Goal: Task Accomplishment & Management: Use online tool/utility

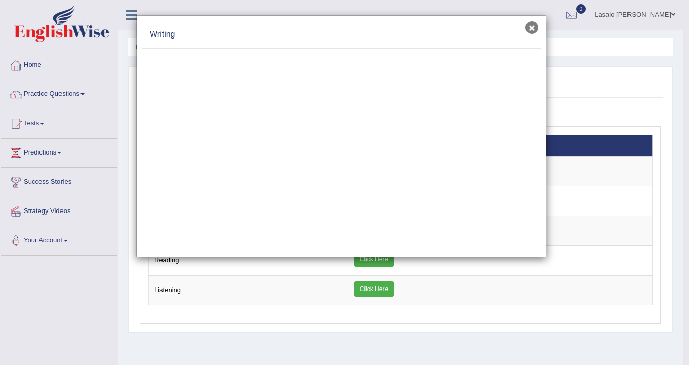
click at [528, 30] on button "×" at bounding box center [532, 27] width 13 height 13
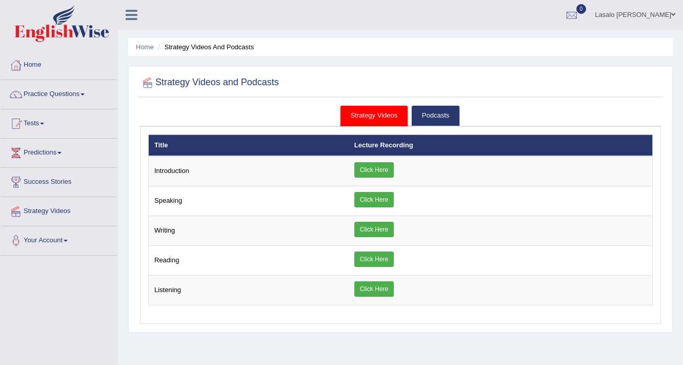
click at [43, 209] on link "Strategy Videos" at bounding box center [59, 210] width 117 height 26
click at [38, 93] on link "Practice Questions" at bounding box center [59, 93] width 117 height 26
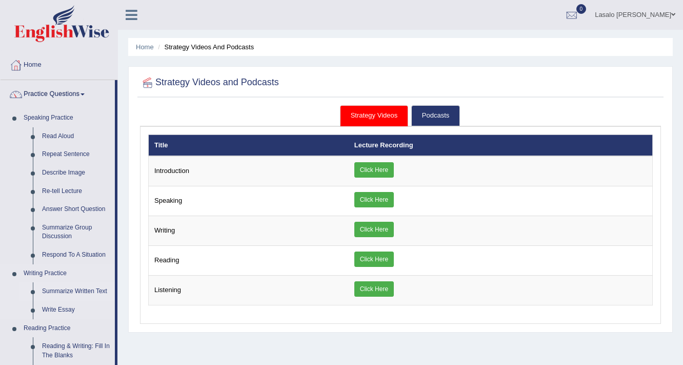
click at [82, 291] on link "Summarize Written Text" at bounding box center [75, 291] width 77 height 18
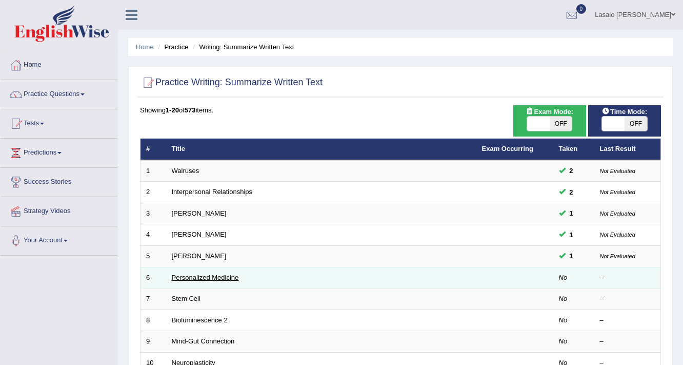
click at [195, 277] on link "Personalized Medicine" at bounding box center [205, 277] width 67 height 8
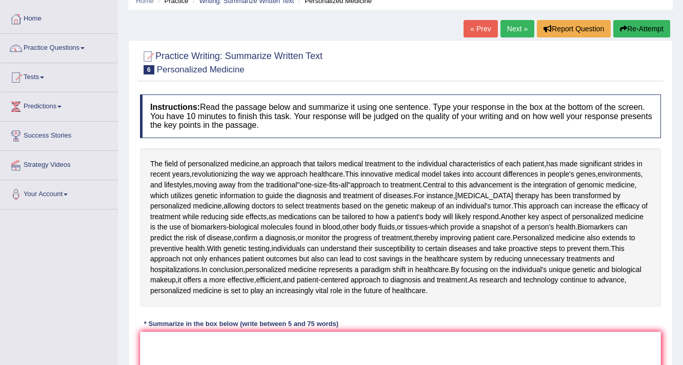
scroll to position [82, 0]
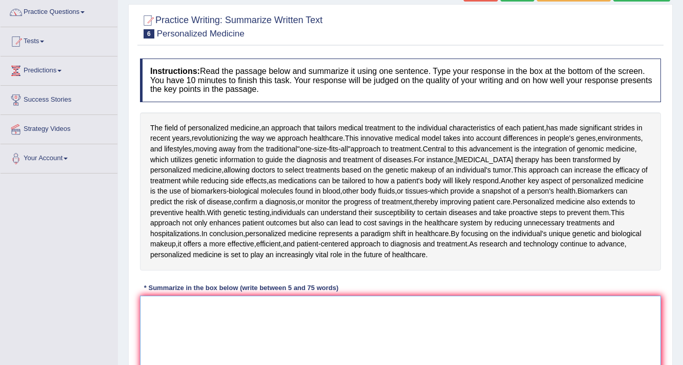
click at [180, 305] on textarea at bounding box center [400, 344] width 521 height 99
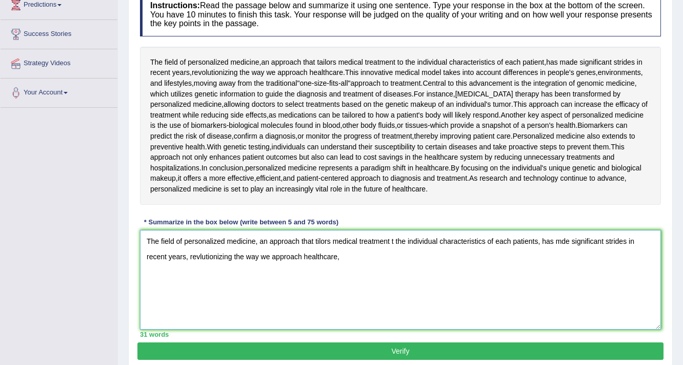
scroll to position [185, 0]
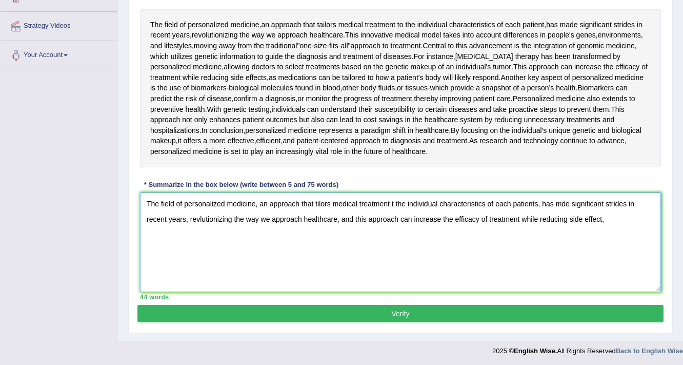
drag, startPoint x: 356, startPoint y: 217, endPoint x: 611, endPoint y: 221, distance: 255.4
click at [611, 221] on textarea "The field of personalized medicine, an approach that tilors medical treatment t…" at bounding box center [400, 241] width 521 height 99
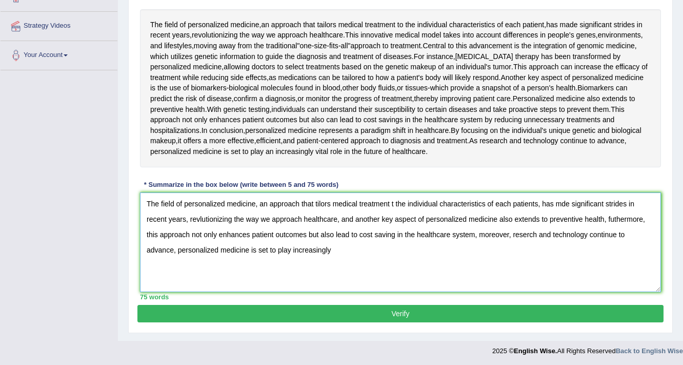
drag, startPoint x: 399, startPoint y: 233, endPoint x: 475, endPoint y: 236, distance: 75.4
click at [475, 236] on textarea "The field of personalized medicine, an approach that tilors medical treatment t…" at bounding box center [400, 241] width 521 height 99
click at [236, 249] on textarea "The field of personalized medicine, an approach that tilors medical treatment t…" at bounding box center [400, 241] width 521 height 99
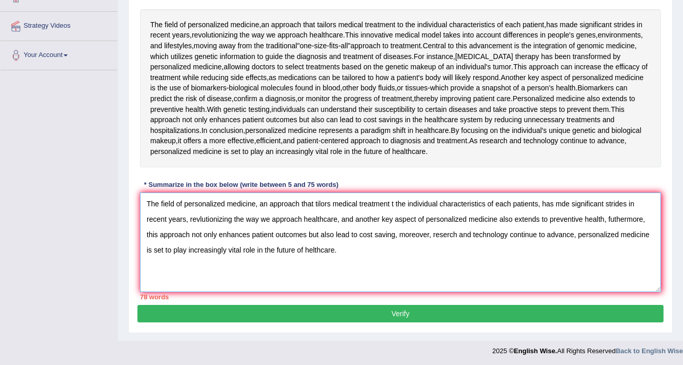
click at [312, 248] on textarea "The field of personalized medicine, an approach that tilors medical treatment t…" at bounding box center [400, 241] width 521 height 99
click at [317, 203] on textarea "The field of personalized medicine, an approach that tilors medical treatment t…" at bounding box center [400, 241] width 521 height 99
click at [397, 203] on textarea "The field of personalized medicine, an approach that tailors medical treatment …" at bounding box center [400, 241] width 521 height 99
click at [569, 201] on textarea "The field of personalized medicine, an approach that tailors medical treatment …" at bounding box center [400, 241] width 521 height 99
click at [200, 215] on textarea "The field of personalized medicine, an approach that tailors medical treatment …" at bounding box center [400, 241] width 521 height 99
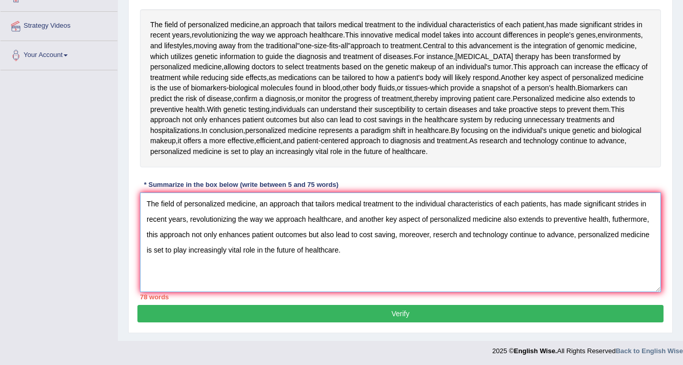
click at [617, 218] on textarea "The field of personalized medicine, an approach that tailors medical treatment …" at bounding box center [400, 241] width 521 height 99
drag, startPoint x: 308, startPoint y: 233, endPoint x: 395, endPoint y: 233, distance: 87.7
click at [395, 233] on textarea "The field of personalized medicine, an approach that tailors medical treatment …" at bounding box center [400, 241] width 521 height 99
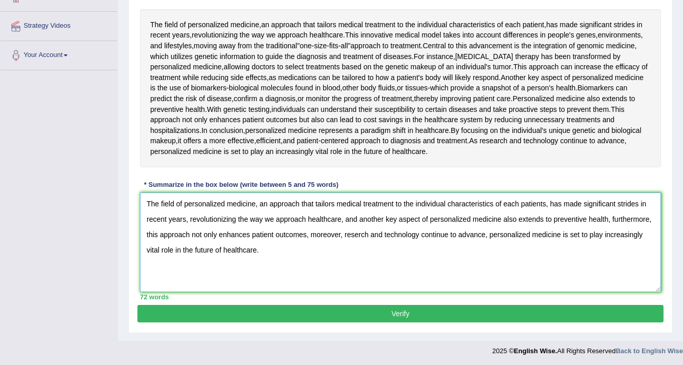
click at [357, 233] on textarea "The field of personalized medicine, an approach that tailors medical treatment …" at bounding box center [400, 241] width 521 height 99
click at [361, 232] on textarea "The field of personalized medicine, an approach that tailors medical treatment …" at bounding box center [400, 241] width 521 height 99
click at [375, 230] on textarea "The field of personalized medicine, an approach that tailors medical treatment …" at bounding box center [400, 241] width 521 height 99
type textarea "The field of personalized medicine, an approach that tailors medical treatment …"
click at [396, 308] on button "Verify" at bounding box center [400, 313] width 526 height 17
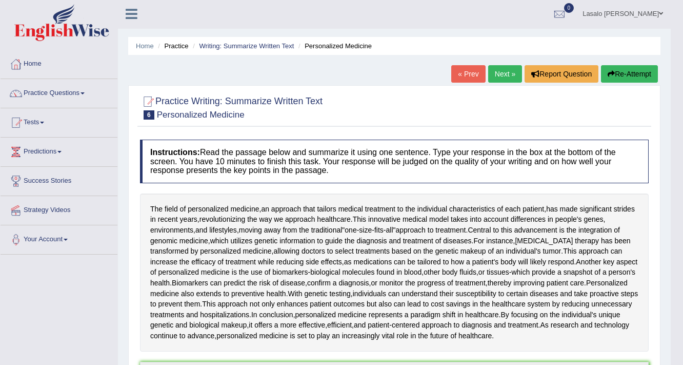
scroll to position [0, 0]
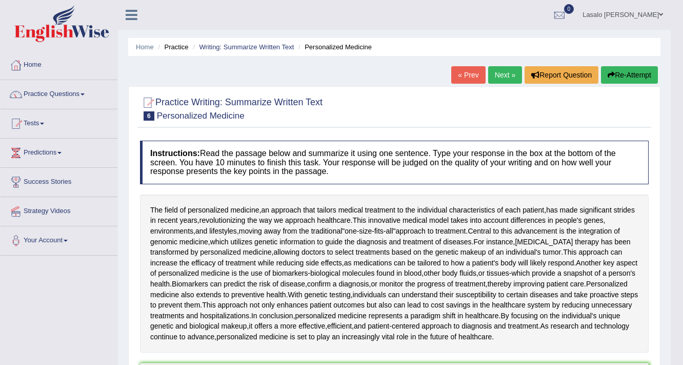
click at [496, 76] on link "Next »" at bounding box center [505, 74] width 34 height 17
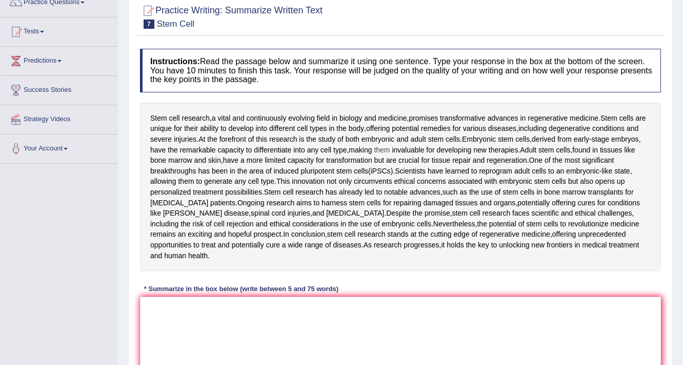
scroll to position [123, 0]
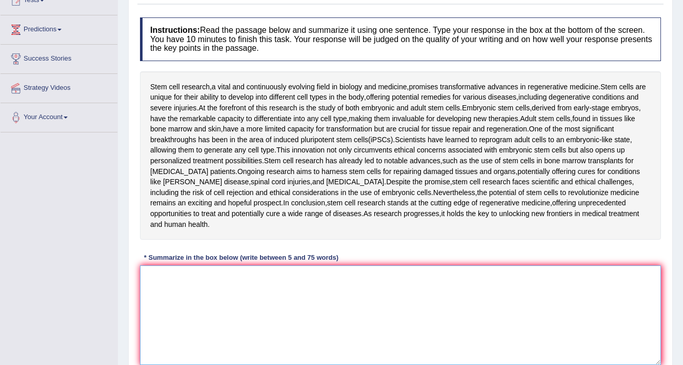
drag, startPoint x: 373, startPoint y: 269, endPoint x: 380, endPoint y: 267, distance: 6.8
click at [375, 269] on textarea at bounding box center [400, 314] width 521 height 99
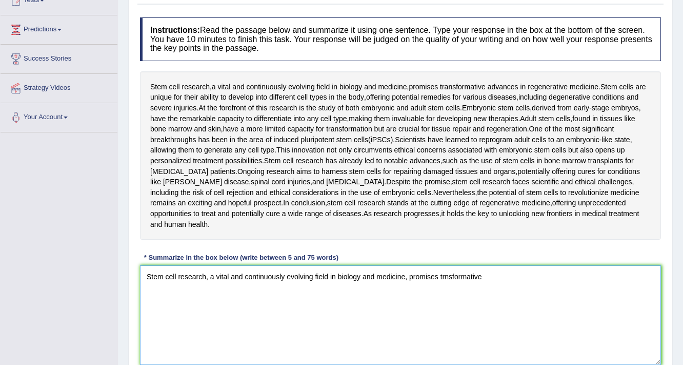
click at [444, 266] on textarea "Stem cell research, a vital and continuously evolving field in biology and medi…" at bounding box center [400, 314] width 521 height 99
click at [525, 265] on textarea "Stem cell research, a vital and continuously evolving field in biology and medi…" at bounding box center [400, 314] width 521 height 99
drag, startPoint x: 608, startPoint y: 264, endPoint x: 592, endPoint y: 281, distance: 23.6
click at [603, 277] on textarea "Stem cell research, a vital and continuously evolving field in biology and medi…" at bounding box center [400, 314] width 521 height 99
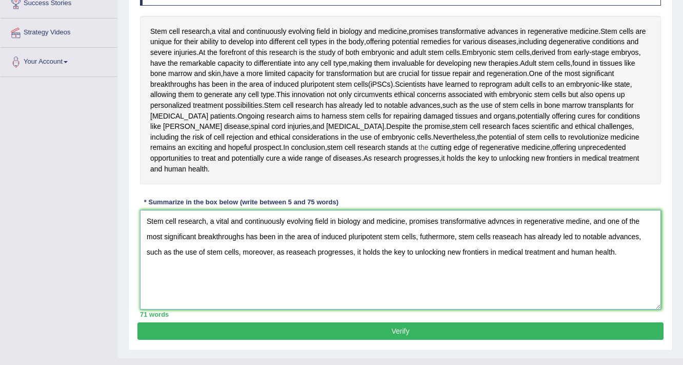
scroll to position [185, 0]
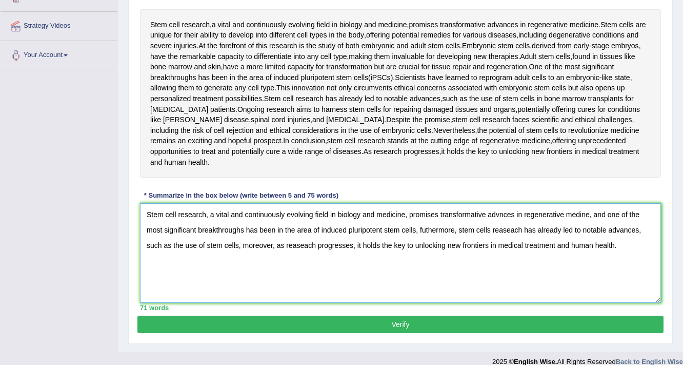
type textarea "Stem cell research, a vital and continuously evolving field in biology and medi…"
click at [412, 315] on button "Verify" at bounding box center [400, 323] width 526 height 17
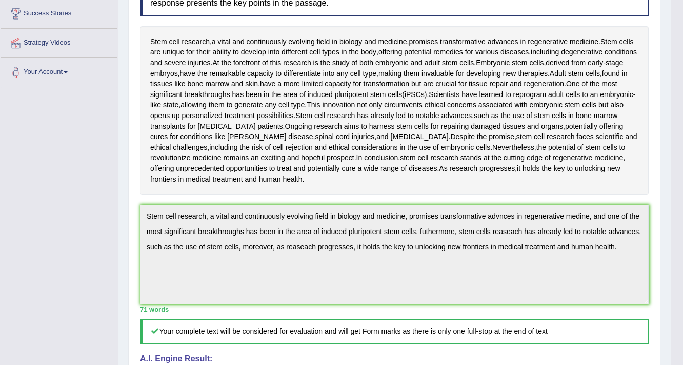
scroll to position [0, 0]
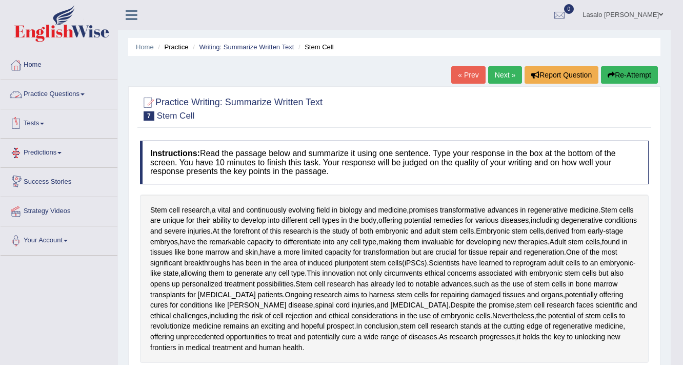
click at [60, 92] on link "Practice Questions" at bounding box center [59, 93] width 117 height 26
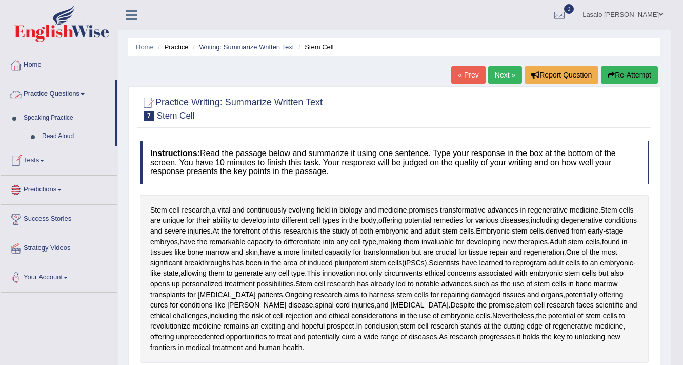
click at [60, 92] on link "Practice Questions" at bounding box center [58, 93] width 114 height 26
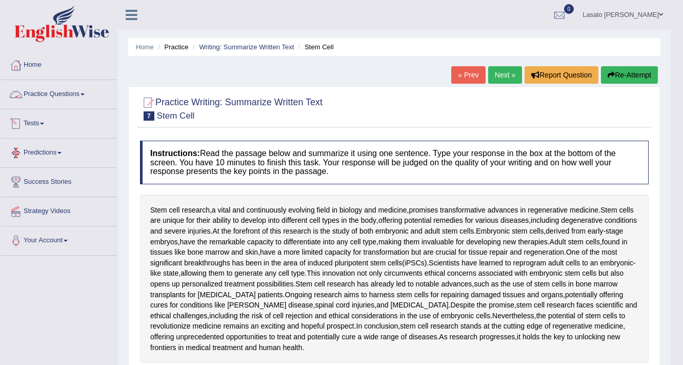
click at [55, 89] on link "Practice Questions" at bounding box center [59, 93] width 117 height 26
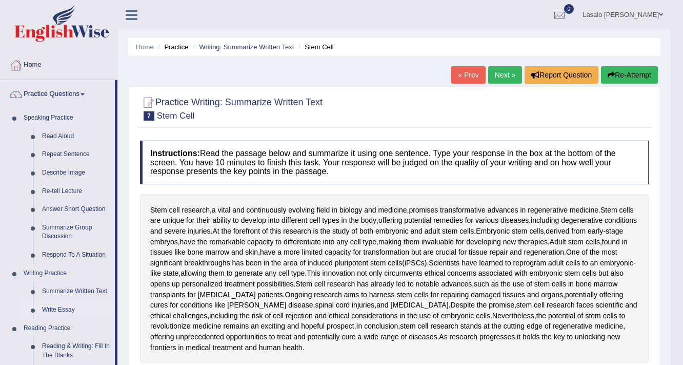
click at [67, 310] on link "Write Essay" at bounding box center [75, 309] width 77 height 18
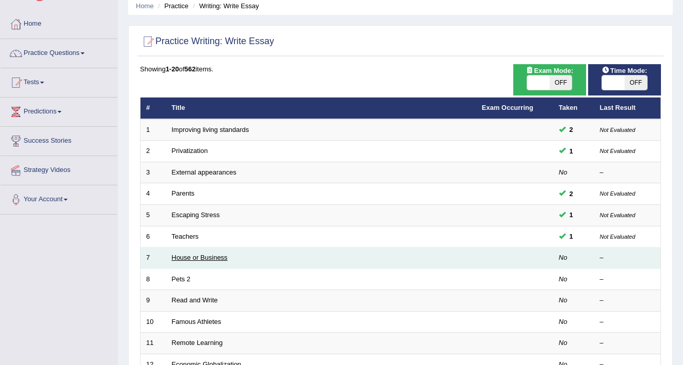
click at [200, 256] on link "House or Business" at bounding box center [200, 257] width 56 height 8
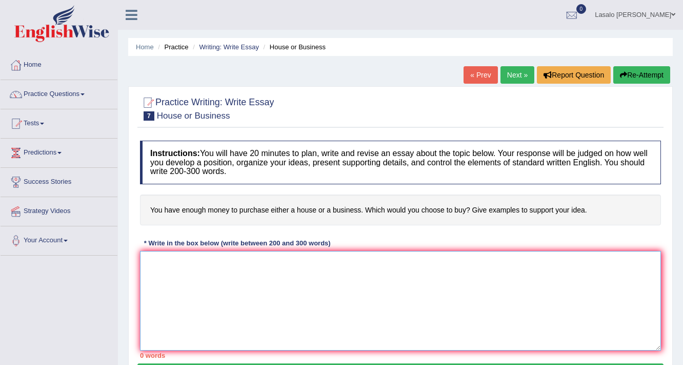
click at [197, 258] on textarea at bounding box center [400, 300] width 521 height 99
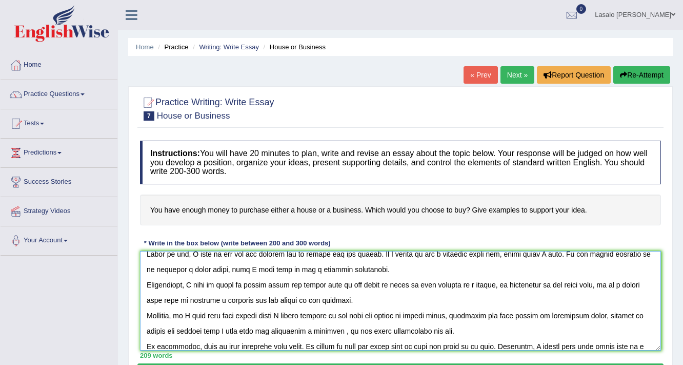
scroll to position [54, 0]
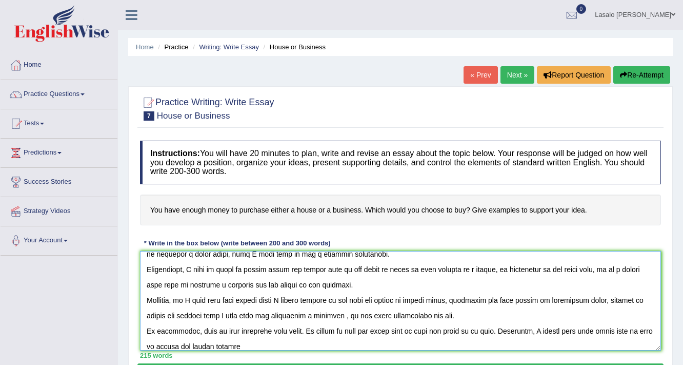
click at [192, 347] on textarea at bounding box center [400, 300] width 521 height 99
click at [301, 346] on textarea at bounding box center [400, 300] width 521 height 99
click at [466, 345] on textarea at bounding box center [400, 300] width 521 height 99
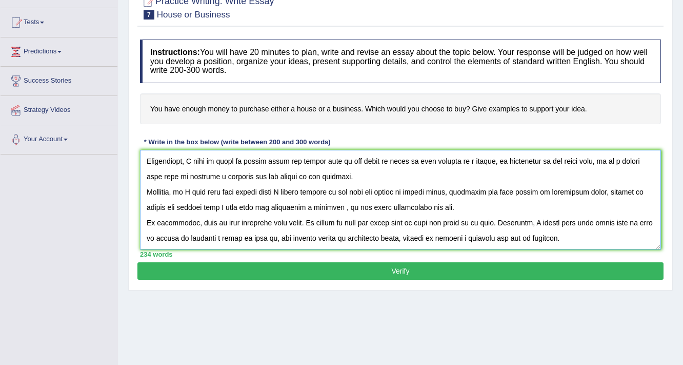
scroll to position [164, 0]
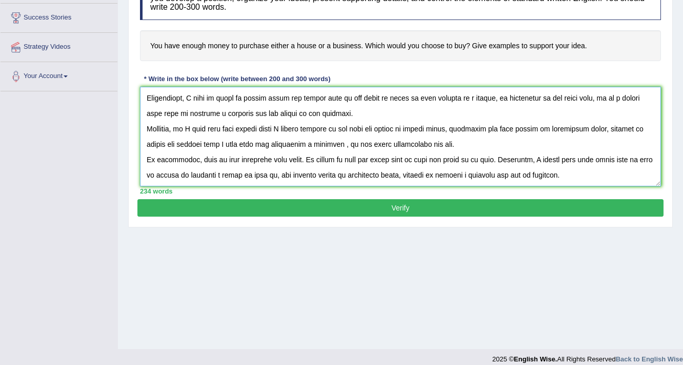
type textarea "The increasing influence of money involved in our life is a vibrant problem tha…"
click at [403, 206] on button "Verify" at bounding box center [400, 207] width 526 height 17
click at [402, 206] on div "Practice Writing: Write Essay 7 House or Business Instructions: You will have 2…" at bounding box center [400, 74] width 545 height 305
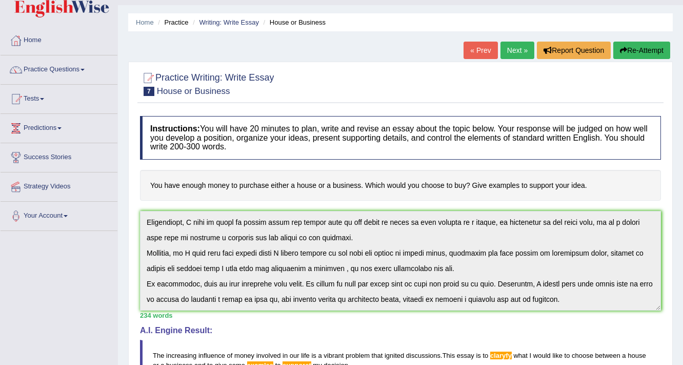
scroll to position [0, 0]
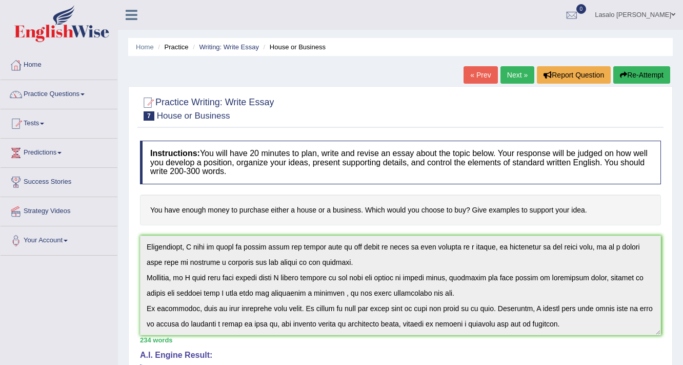
click at [668, 16] on link "Lasalo iosefo Mulipola" at bounding box center [635, 13] width 96 height 27
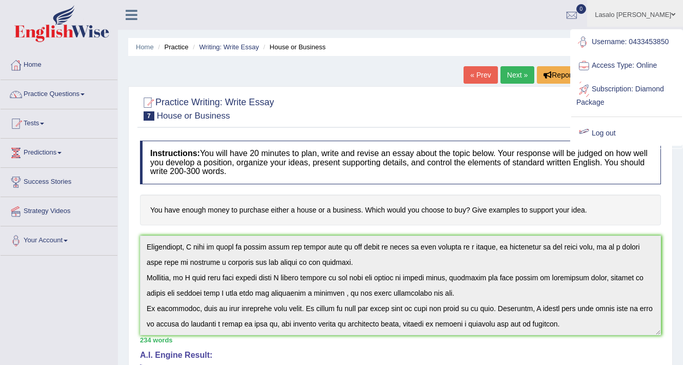
click at [608, 133] on link "Log out" at bounding box center [626, 134] width 111 height 24
